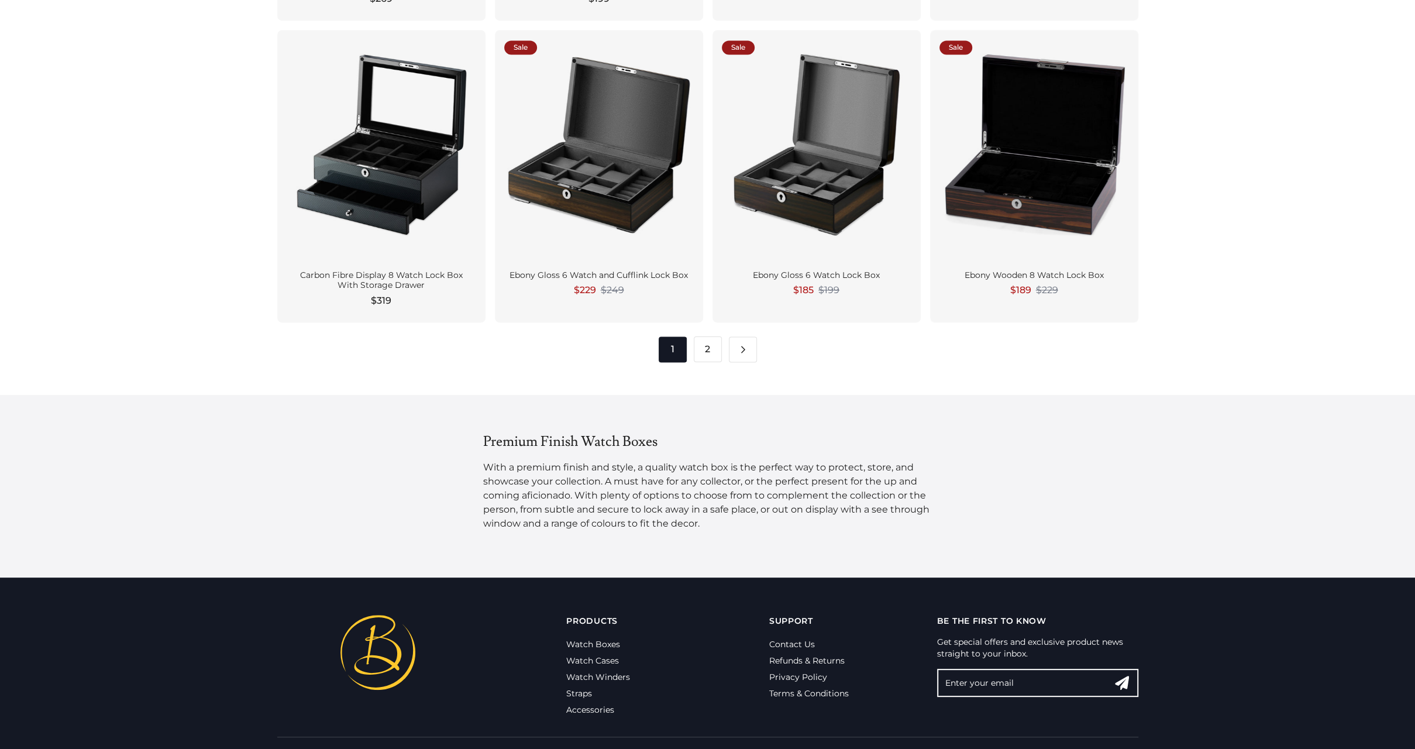
scroll to position [1638, 0]
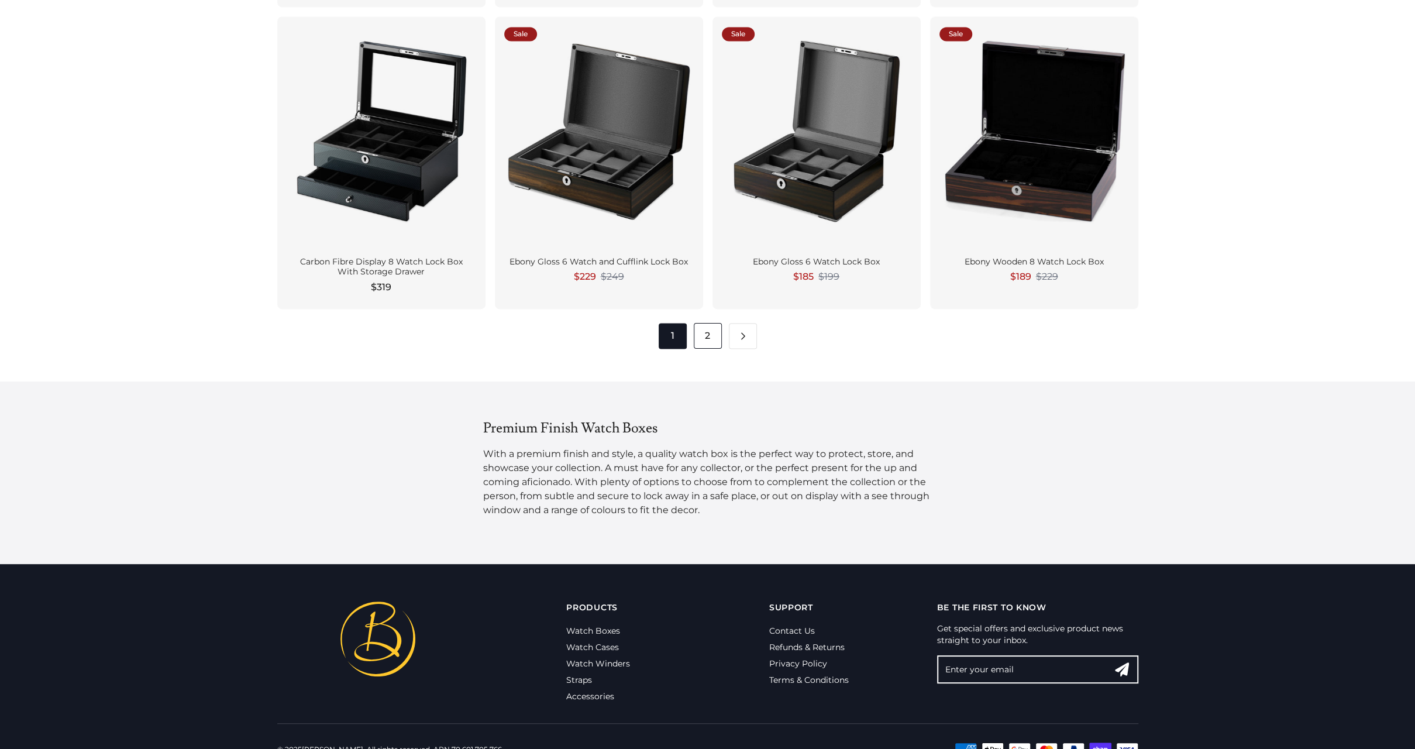
click at [713, 335] on link "2" at bounding box center [708, 336] width 28 height 26
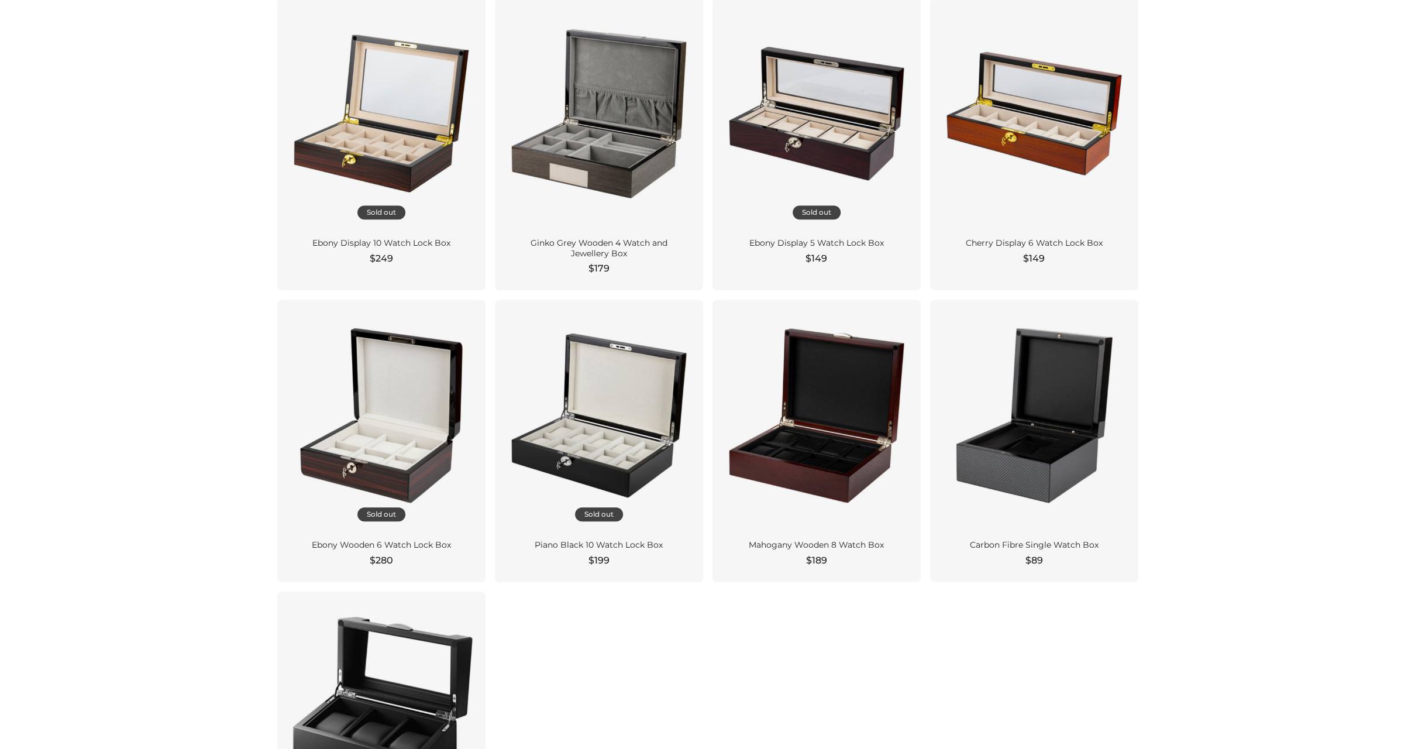
scroll to position [936, 0]
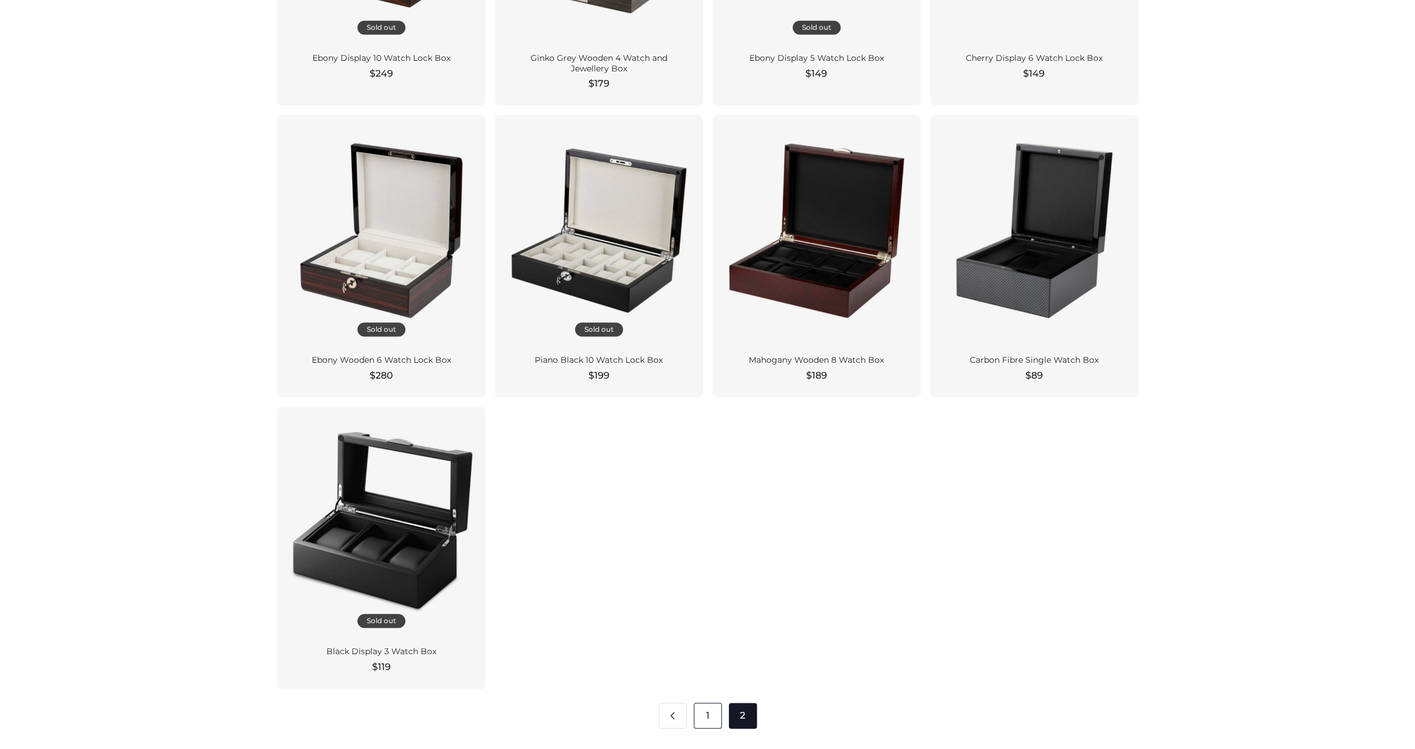
click at [706, 719] on link "1" at bounding box center [708, 716] width 28 height 26
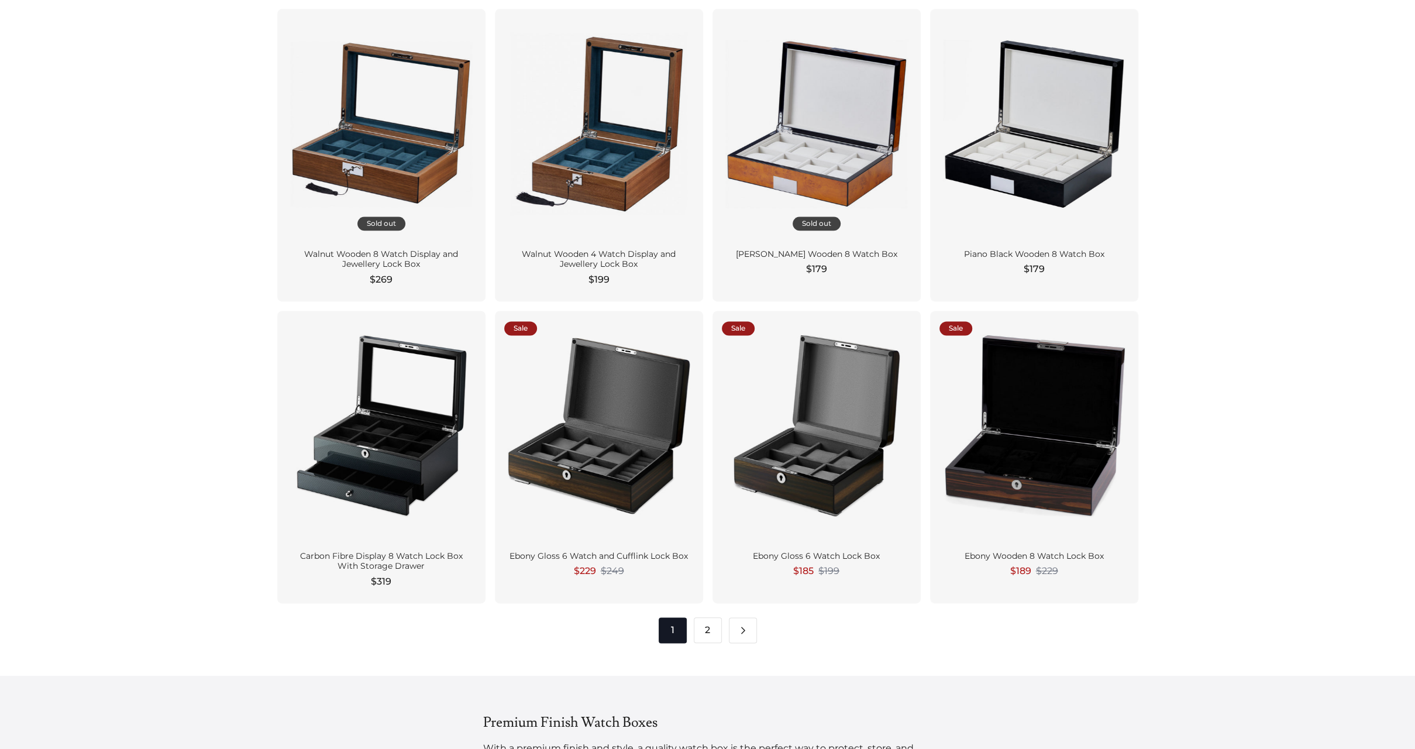
scroll to position [1346, 0]
